Goal: Ask a question

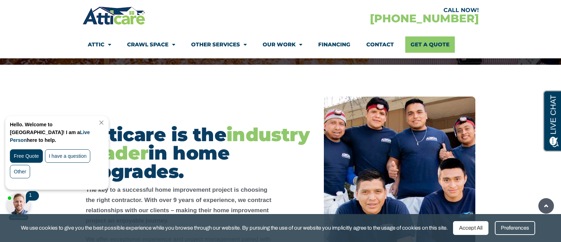
scroll to position [127, 0]
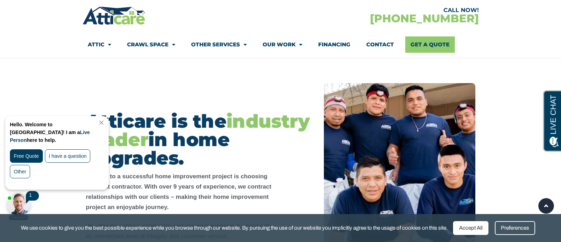
click at [106, 121] on link "Close Chat" at bounding box center [101, 122] width 10 height 5
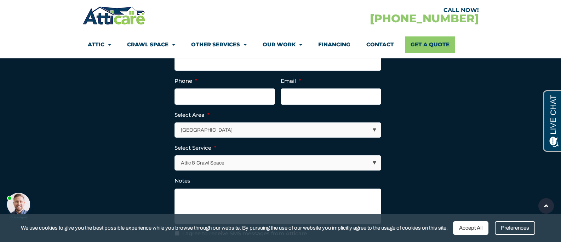
scroll to position [1403, 0]
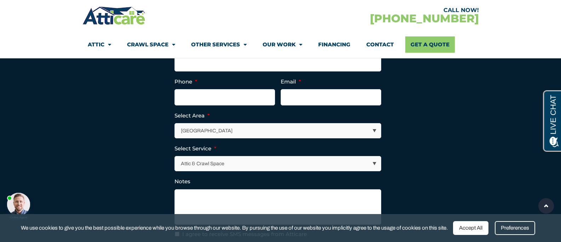
click at [375, 124] on select "[GEOGRAPHIC_DATA] [GEOGRAPHIC_DATA] [US_STATE] / [US_STATE] Area Other Areas" at bounding box center [278, 131] width 206 height 15
select select "Other Areas"
click at [175, 124] on select "[GEOGRAPHIC_DATA] [GEOGRAPHIC_DATA] [US_STATE] / [US_STATE] Area Other Areas" at bounding box center [278, 131] width 206 height 15
click at [375, 157] on select "Attic & Crawl Space Insulation Roofing Solar Energy Other Services" at bounding box center [278, 164] width 206 height 15
select select "Other Services"
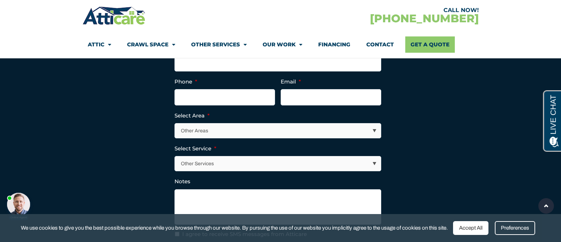
click at [175, 157] on select "Attic & Crawl Space Insulation Roofing Solar Energy Other Services" at bounding box center [278, 164] width 206 height 15
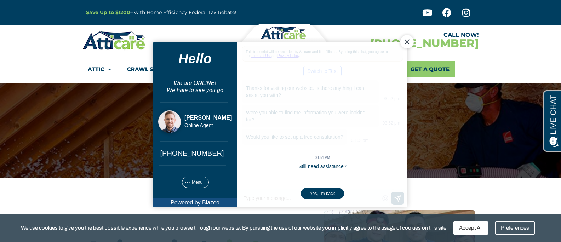
scroll to position [1, 0]
